Goal: Task Accomplishment & Management: Complete application form

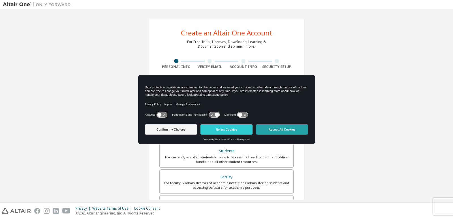
click at [300, 134] on button "Accept All Cookies" at bounding box center [282, 129] width 52 height 10
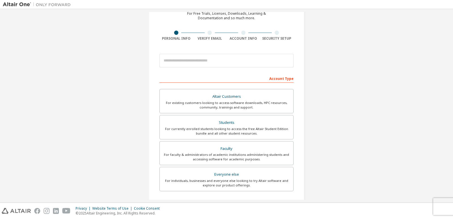
scroll to position [85, 0]
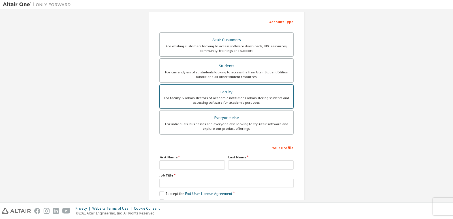
click at [250, 102] on div "For faculty & administrators of academic institutions administering students an…" at bounding box center [226, 100] width 127 height 9
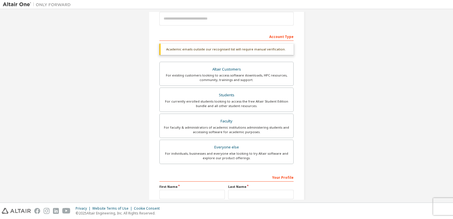
scroll to position [14, 0]
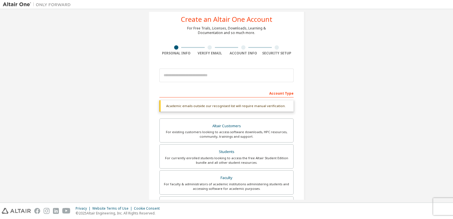
drag, startPoint x: 419, startPoint y: 108, endPoint x: 414, endPoint y: 108, distance: 5.1
click at [419, 108] on div "Create an Altair One Account For Free Trials, Licenses, Downloads, Learning & D…" at bounding box center [227, 155] width 448 height 315
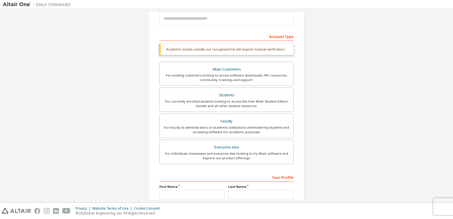
scroll to position [127, 0]
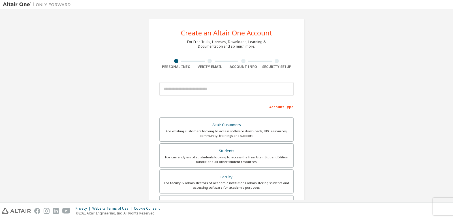
scroll to position [28, 0]
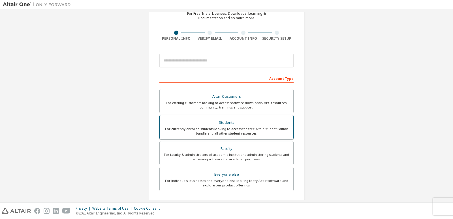
click at [267, 126] on div "Students" at bounding box center [226, 123] width 127 height 8
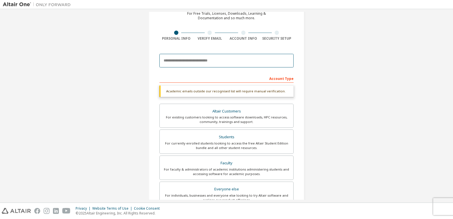
click at [189, 63] on input "email" at bounding box center [227, 61] width 134 height 14
type input "**********"
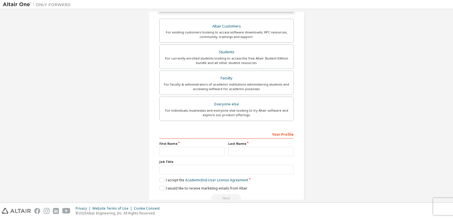
scroll to position [127, 0]
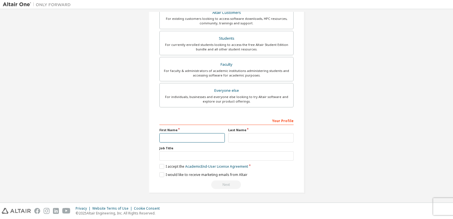
click at [213, 141] on input "text" at bounding box center [192, 137] width 65 height 9
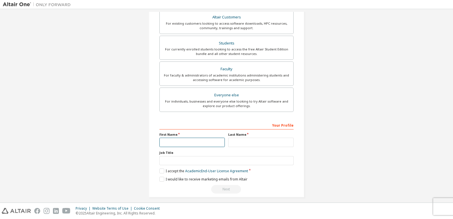
scroll to position [132, 0]
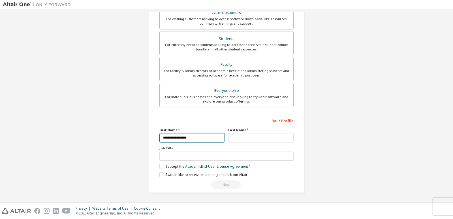
type input "**********"
click at [258, 133] on input "text" at bounding box center [260, 137] width 65 height 9
click at [236, 139] on input "********" at bounding box center [260, 137] width 65 height 9
type input "*******"
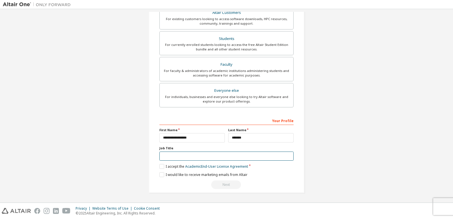
click at [234, 155] on input "text" at bounding box center [227, 156] width 134 height 9
click at [161, 166] on label "I accept the Academic End-User License Agreement" at bounding box center [204, 166] width 89 height 5
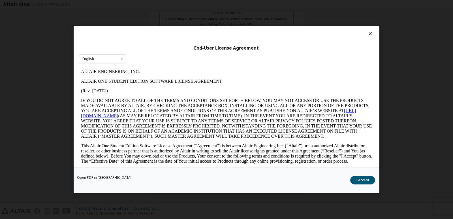
scroll to position [0, 0]
click at [124, 57] on icon at bounding box center [121, 58] width 7 height 9
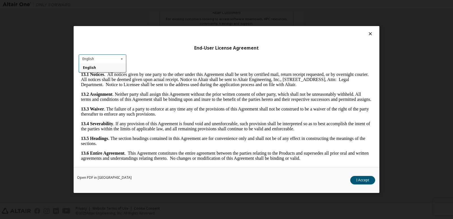
scroll to position [5, 0]
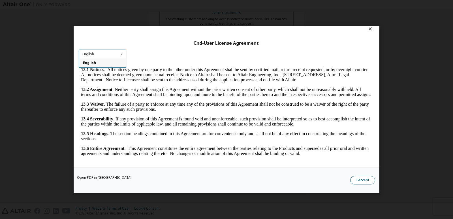
click at [364, 183] on button "I Accept" at bounding box center [363, 180] width 25 height 9
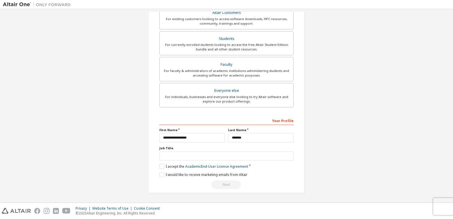
click at [158, 176] on div "**********" at bounding box center [227, 40] width 156 height 306
click at [160, 176] on label "I would like to receive marketing emails from Altair" at bounding box center [204, 174] width 88 height 5
click at [171, 155] on input "text" at bounding box center [227, 156] width 134 height 9
type input "*"
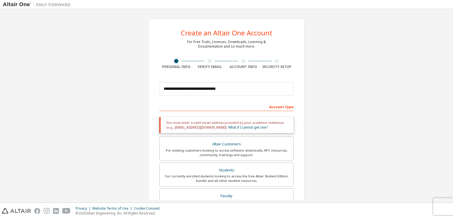
scroll to position [28, 0]
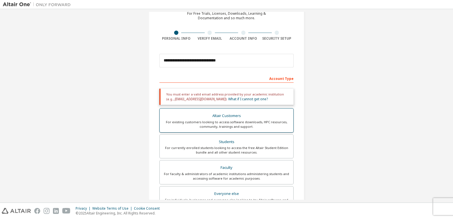
type input "*********"
click at [243, 124] on div "For existing customers looking to access software downloads, HPC resources, com…" at bounding box center [226, 124] width 127 height 9
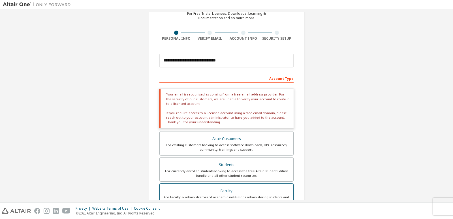
click at [228, 192] on div "Faculty" at bounding box center [226, 191] width 127 height 8
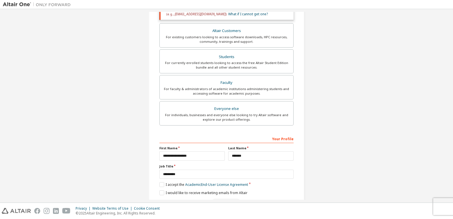
scroll to position [132, 0]
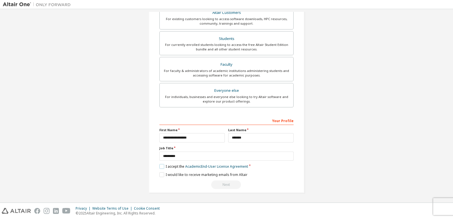
click at [160, 167] on label "I accept the Academic End-User License Agreement" at bounding box center [204, 166] width 89 height 5
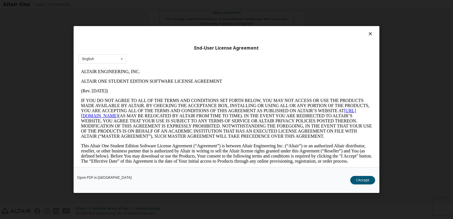
scroll to position [0, 0]
click at [366, 180] on button "I Accept" at bounding box center [363, 180] width 25 height 9
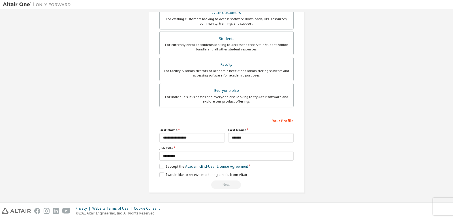
click at [223, 182] on div "Next" at bounding box center [227, 185] width 134 height 9
click at [223, 183] on div "Next" at bounding box center [227, 185] width 134 height 9
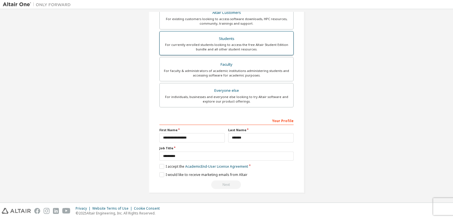
click at [242, 49] on div "For currently enrolled students looking to access the free Altair Student Editi…" at bounding box center [226, 47] width 127 height 9
click at [232, 183] on div "Next" at bounding box center [227, 185] width 134 height 9
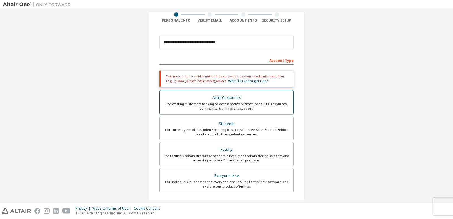
click at [214, 99] on div "Altair Customers" at bounding box center [226, 98] width 127 height 8
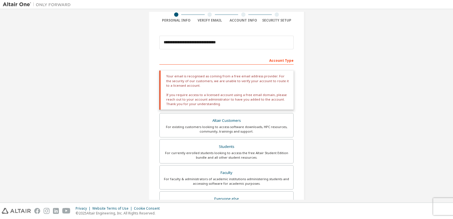
click at [273, 60] on div "Account Type" at bounding box center [227, 60] width 134 height 9
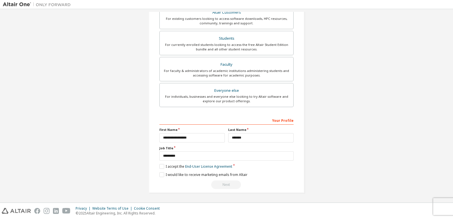
click at [164, 170] on div "**********" at bounding box center [227, 152] width 134 height 73
click at [160, 168] on label "I accept the End-User License Agreement" at bounding box center [196, 166] width 73 height 5
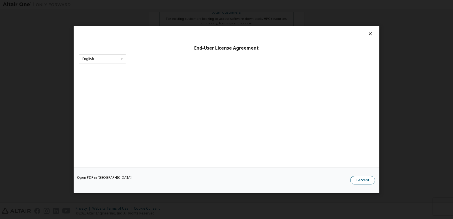
click at [369, 181] on button "I Accept" at bounding box center [363, 180] width 25 height 9
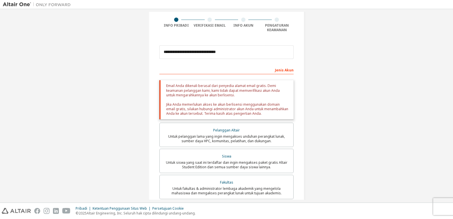
scroll to position [0, 0]
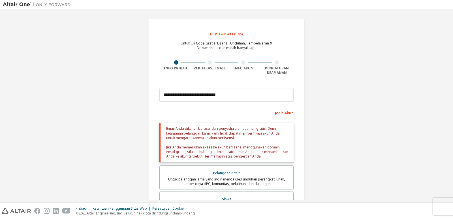
click at [361, 77] on div "**********" at bounding box center [227, 186] width 448 height 349
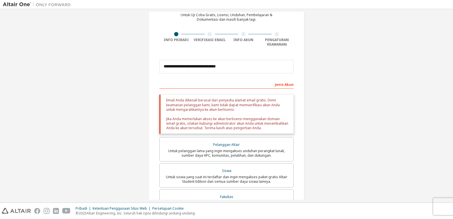
click at [276, 87] on div "Jenis Akun" at bounding box center [227, 84] width 134 height 9
click at [277, 83] on font "Jenis Akun" at bounding box center [284, 84] width 19 height 5
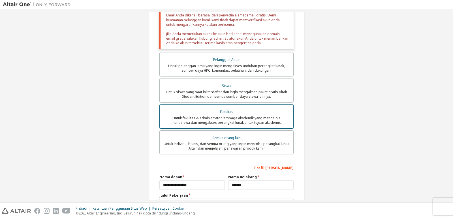
scroll to position [142, 0]
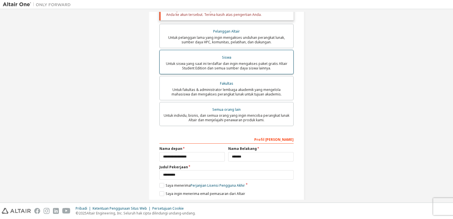
click at [250, 65] on font "Untuk siswa yang saat ini terdaftar dan ingin mengakses paket gratis Altair Stu…" at bounding box center [227, 65] width 122 height 9
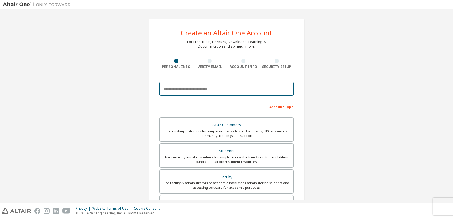
click at [227, 88] on input "email" at bounding box center [227, 89] width 134 height 14
type input "**********"
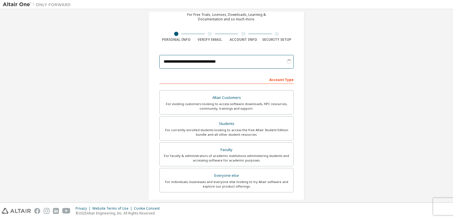
scroll to position [84, 0]
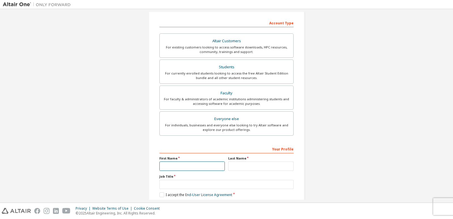
click at [205, 166] on input "text" at bounding box center [192, 166] width 65 height 9
type input "**********"
drag, startPoint x: 247, startPoint y: 173, endPoint x: 248, endPoint y: 166, distance: 8.0
click at [248, 168] on div "**********" at bounding box center [227, 180] width 134 height 73
click at [248, 166] on input "text" at bounding box center [260, 166] width 65 height 9
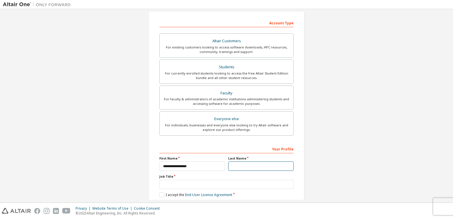
type input "*******"
click at [248, 178] on label "Job Title" at bounding box center [227, 176] width 134 height 5
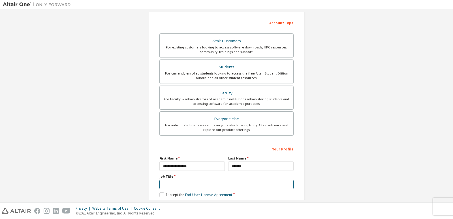
click at [245, 183] on input "text" at bounding box center [227, 184] width 134 height 9
type input "*********"
click at [160, 192] on label "I accept the End-User License Agreement" at bounding box center [196, 194] width 73 height 5
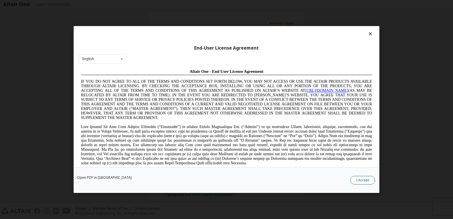
scroll to position [0, 0]
click at [356, 179] on button "I Accept" at bounding box center [363, 180] width 25 height 9
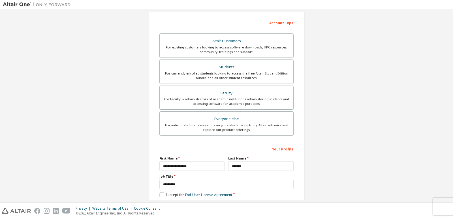
scroll to position [112, 0]
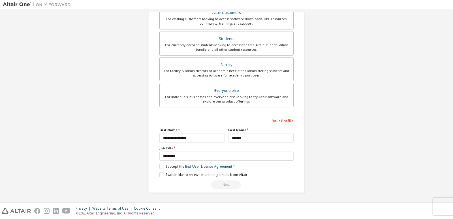
click at [158, 174] on div "**********" at bounding box center [227, 49] width 156 height 287
click at [160, 174] on label "I would like to receive marketing emails from Altair" at bounding box center [204, 174] width 88 height 5
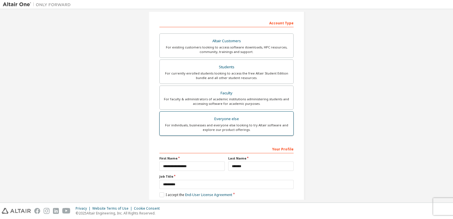
scroll to position [27, 0]
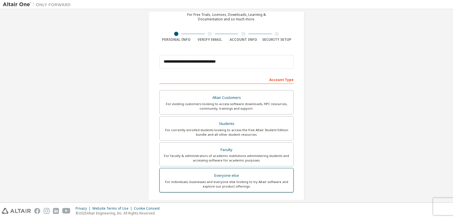
drag, startPoint x: 271, startPoint y: 175, endPoint x: 271, endPoint y: 178, distance: 3.7
click at [271, 178] on div "Everyone else" at bounding box center [226, 176] width 127 height 8
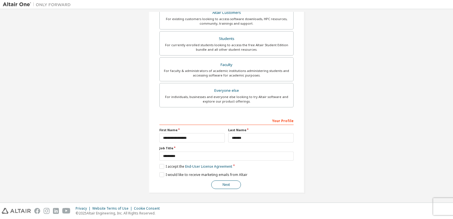
click at [230, 189] on button "Next" at bounding box center [226, 185] width 30 height 9
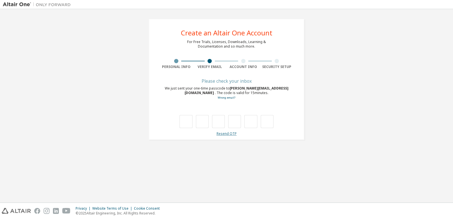
click at [232, 133] on link "Resend OTP" at bounding box center [227, 133] width 20 height 5
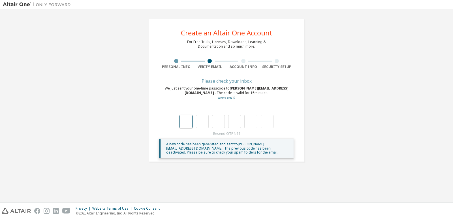
click at [192, 124] on input "text" at bounding box center [186, 121] width 13 height 13
type input "*"
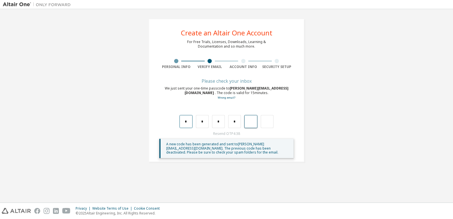
type input "*"
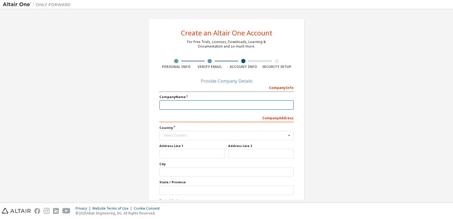
click at [197, 105] on input "text" at bounding box center [227, 104] width 134 height 9
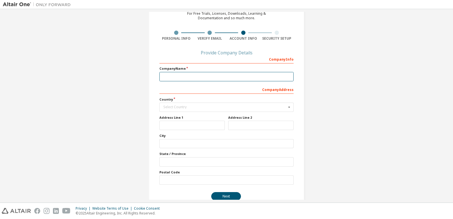
scroll to position [40, 0]
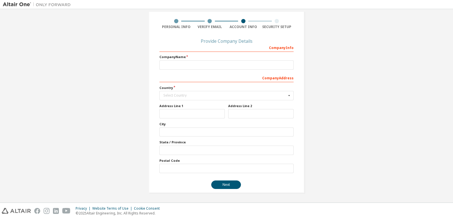
click at [236, 42] on div "Provide Company Details" at bounding box center [227, 40] width 134 height 3
click at [231, 65] on input "text" at bounding box center [227, 64] width 134 height 9
type input "*******"
click at [198, 95] on div "Select Country" at bounding box center [225, 95] width 123 height 3
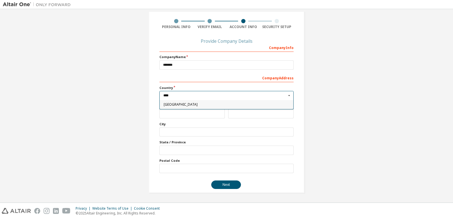
type input "****"
click at [194, 103] on div "Indonesia" at bounding box center [227, 104] width 134 height 9
type input "***"
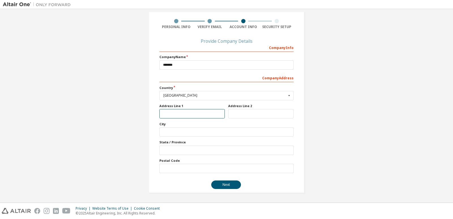
click at [192, 116] on input "text" at bounding box center [192, 113] width 65 height 9
click at [176, 130] on input "text" at bounding box center [227, 132] width 134 height 9
type input "*********"
click at [194, 156] on div "Company Info Company Name ******* Company Address *** Country Indonesia Afghani…" at bounding box center [227, 108] width 134 height 130
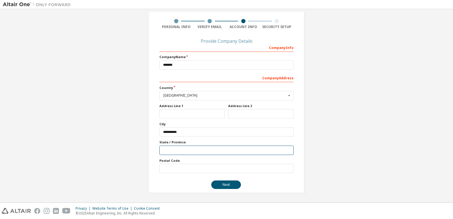
click at [195, 153] on input "text" at bounding box center [227, 150] width 134 height 9
type input "**********"
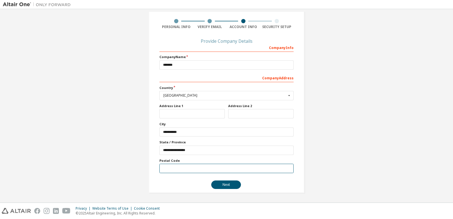
click at [188, 168] on input "text" at bounding box center [227, 168] width 134 height 9
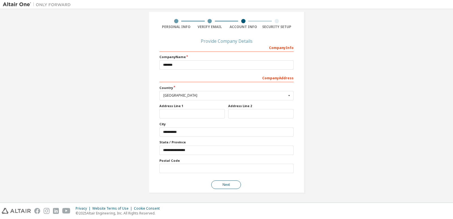
click at [229, 186] on button "Next" at bounding box center [226, 185] width 30 height 9
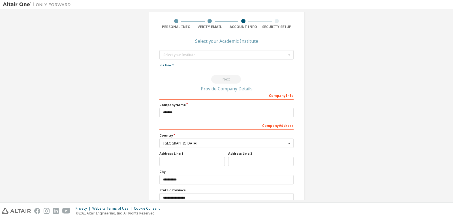
scroll to position [0, 0]
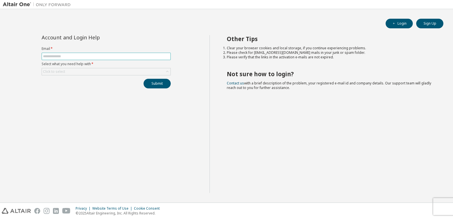
click at [110, 56] on input "text" at bounding box center [106, 56] width 126 height 5
type input "**********"
click at [79, 69] on div "Click to select" at bounding box center [106, 71] width 129 height 7
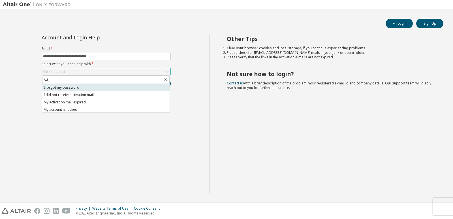
click at [75, 91] on li "I forgot my password" at bounding box center [106, 87] width 128 height 7
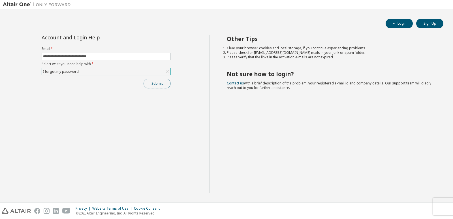
click at [164, 86] on button "Submit" at bounding box center [157, 84] width 27 height 10
click at [162, 83] on button "Submit" at bounding box center [157, 84] width 27 height 10
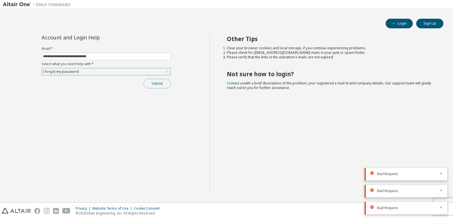
click at [162, 83] on button "Submit" at bounding box center [157, 84] width 27 height 10
click at [162, 83] on div "Submit" at bounding box center [106, 84] width 129 height 10
click at [162, 83] on button "Submit" at bounding box center [157, 84] width 27 height 10
click at [162, 83] on div "Submit" at bounding box center [106, 84] width 129 height 10
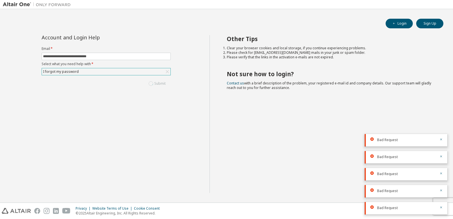
click at [162, 83] on div "Submit" at bounding box center [106, 84] width 129 height 10
click at [162, 83] on button "Submit" at bounding box center [157, 84] width 27 height 10
click at [162, 83] on div "Submit" at bounding box center [106, 84] width 129 height 10
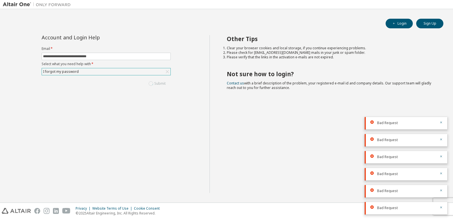
click at [162, 83] on div "Submit" at bounding box center [106, 84] width 129 height 10
click at [443, 207] on icon "button" at bounding box center [441, 207] width 3 height 3
click at [442, 206] on icon "button" at bounding box center [441, 207] width 3 height 3
click at [439, 141] on div at bounding box center [439, 139] width 7 height 5
click at [439, 140] on div at bounding box center [439, 139] width 7 height 5
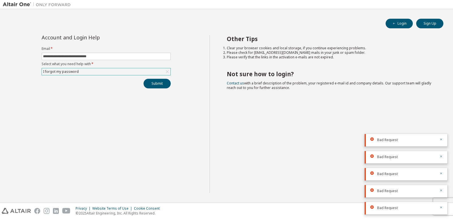
click at [444, 141] on div "Bad Request" at bounding box center [406, 140] width 83 height 12
click at [443, 140] on div "Bad Request" at bounding box center [406, 140] width 83 height 12
click at [442, 139] on icon "button" at bounding box center [441, 139] width 3 height 3
click at [442, 153] on div "Bad Request" at bounding box center [406, 157] width 83 height 12
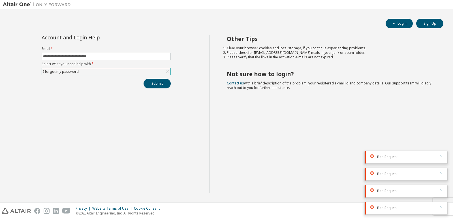
click at [442, 156] on icon "button" at bounding box center [441, 156] width 3 height 3
click at [440, 174] on div at bounding box center [439, 173] width 7 height 5
click at [441, 174] on icon "button" at bounding box center [442, 174] width 2 height 2
click at [441, 191] on icon "button" at bounding box center [442, 191] width 2 height 2
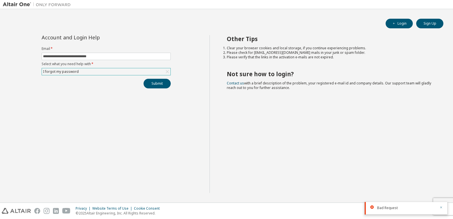
click at [441, 207] on icon "button" at bounding box center [441, 207] width 3 height 3
click at [162, 84] on button "Submit" at bounding box center [157, 84] width 27 height 10
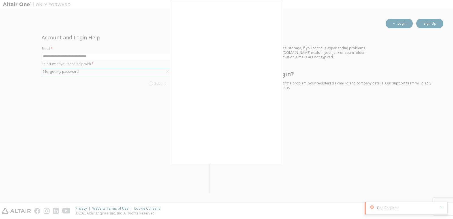
click at [162, 84] on div "Submit" at bounding box center [106, 84] width 129 height 10
click at [162, 84] on body "**********" at bounding box center [226, 109] width 453 height 219
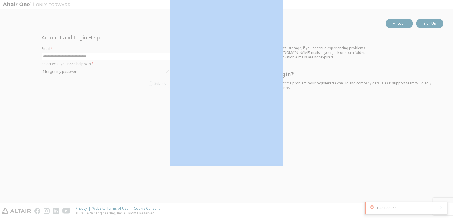
click at [162, 84] on div at bounding box center [226, 109] width 453 height 219
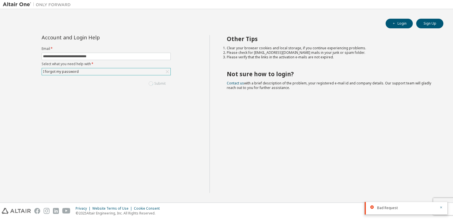
click at [162, 84] on div "Submit" at bounding box center [106, 84] width 129 height 10
